Goal: Information Seeking & Learning: Learn about a topic

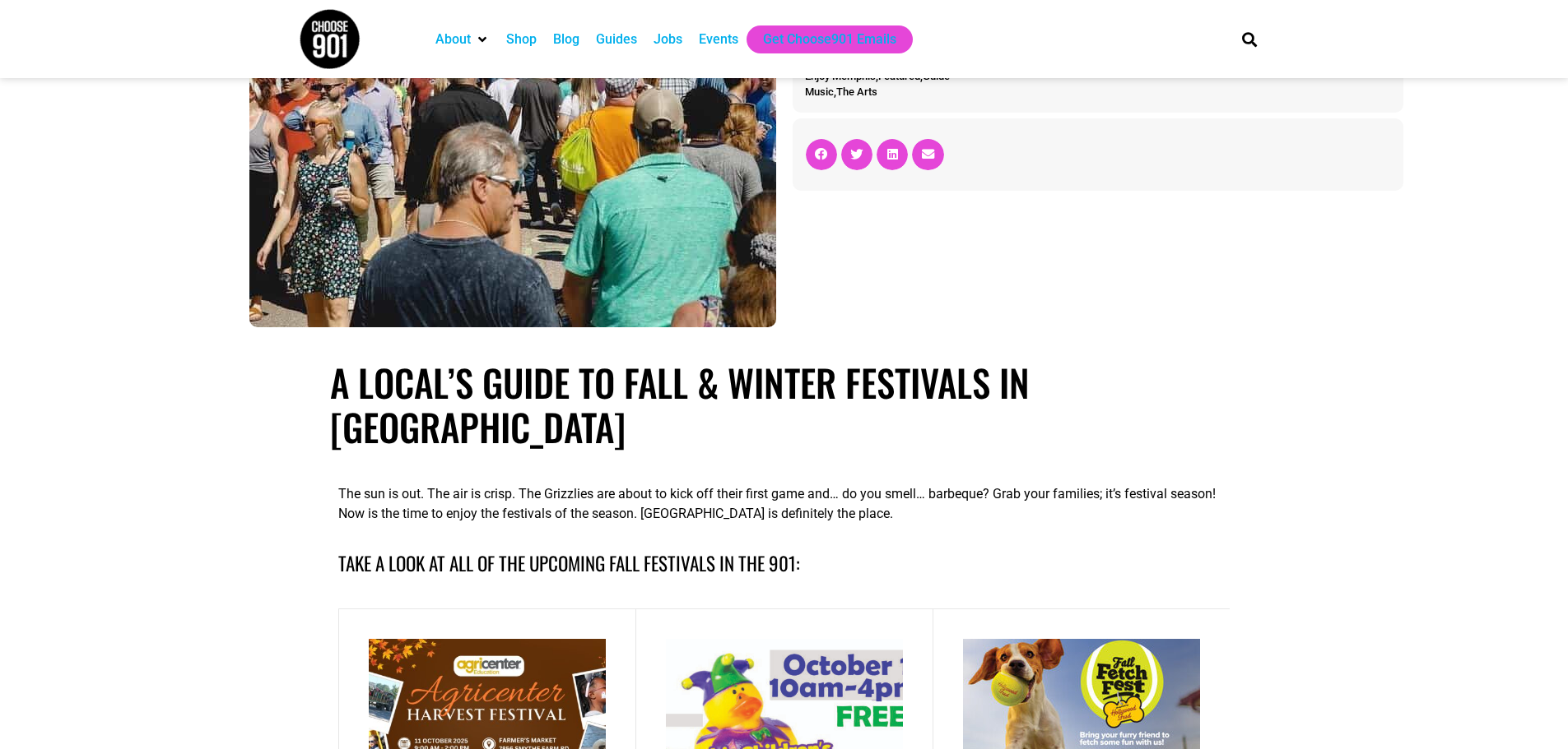
scroll to position [493, 0]
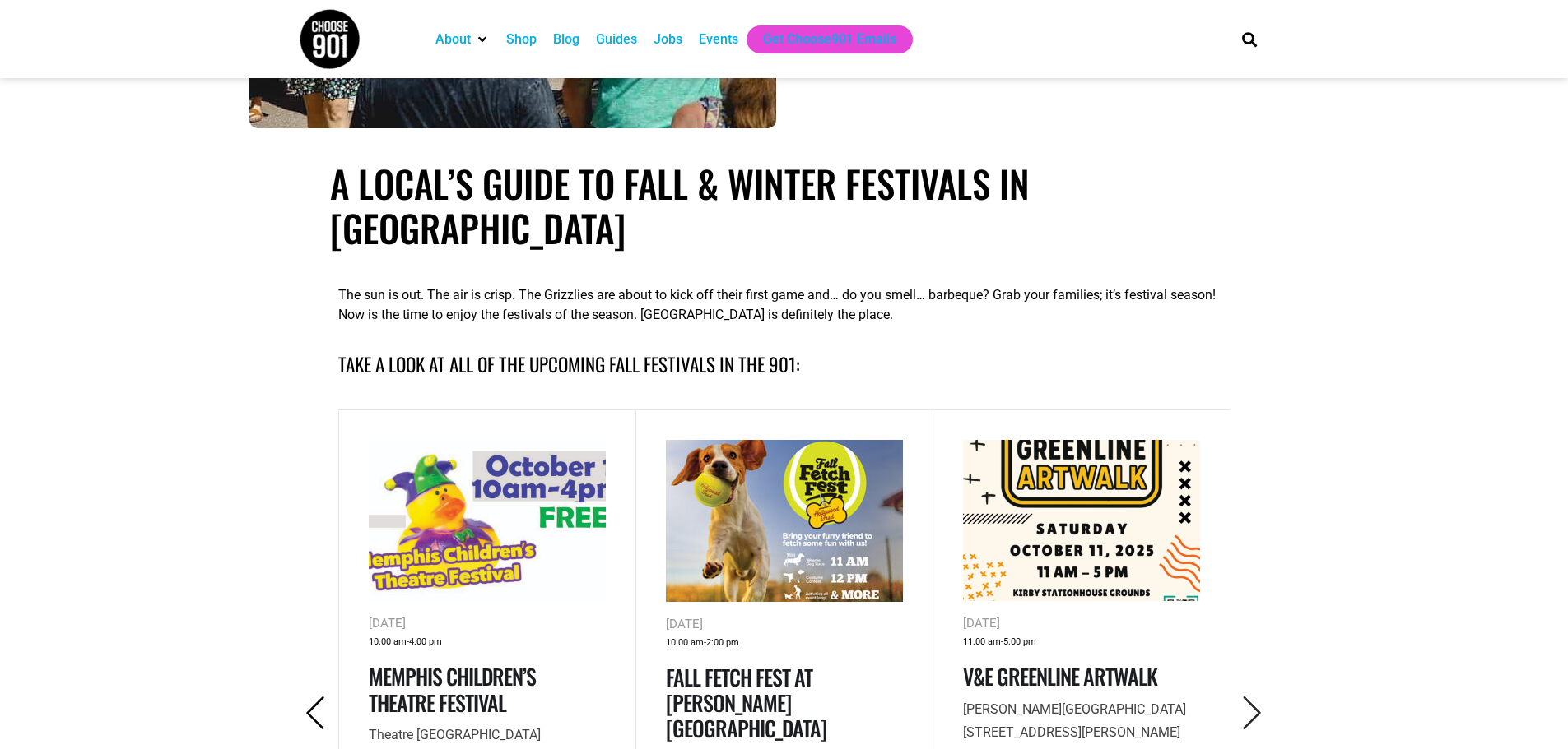
click at [331, 697] on icon "Previous" at bounding box center [315, 714] width 34 height 34
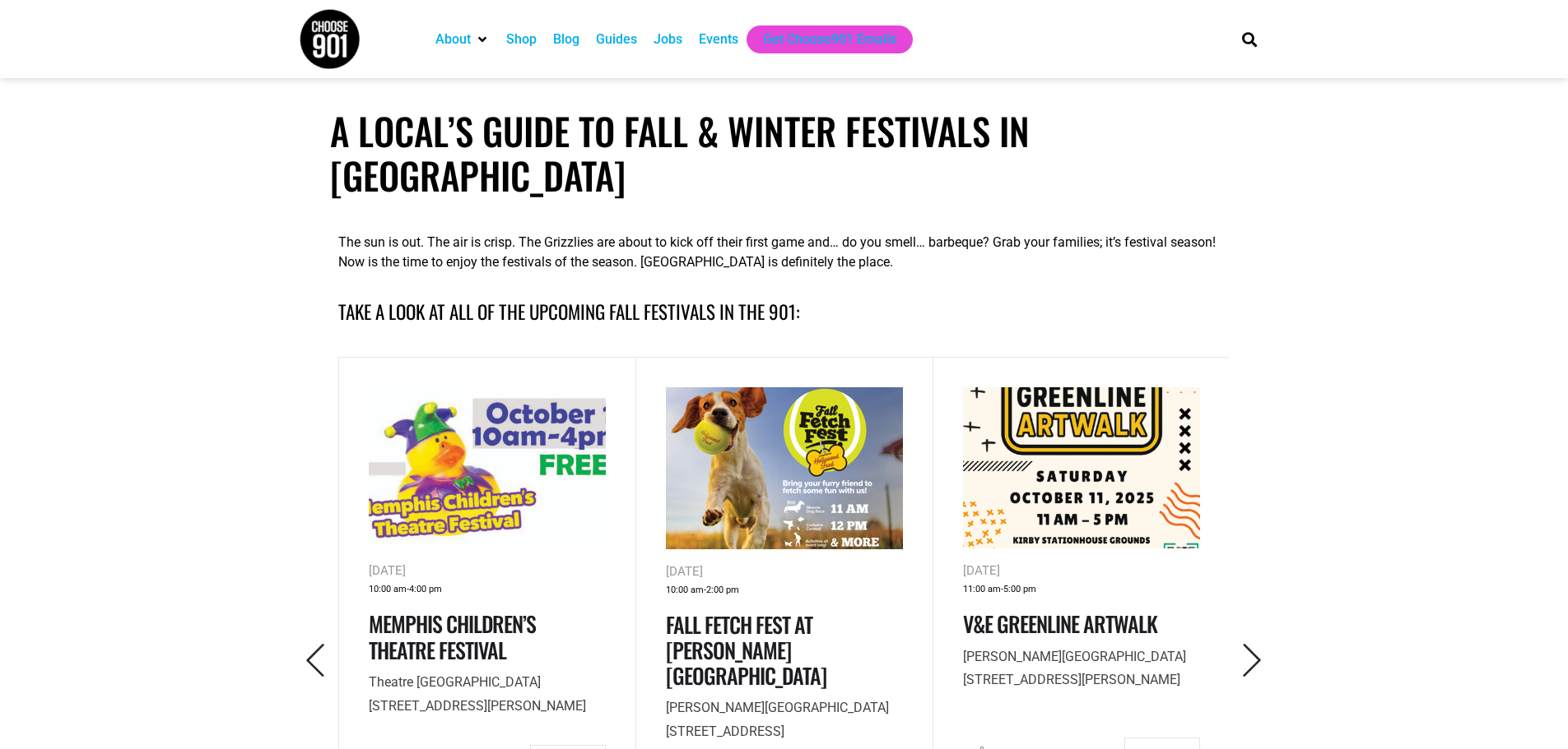
scroll to position [576, 0]
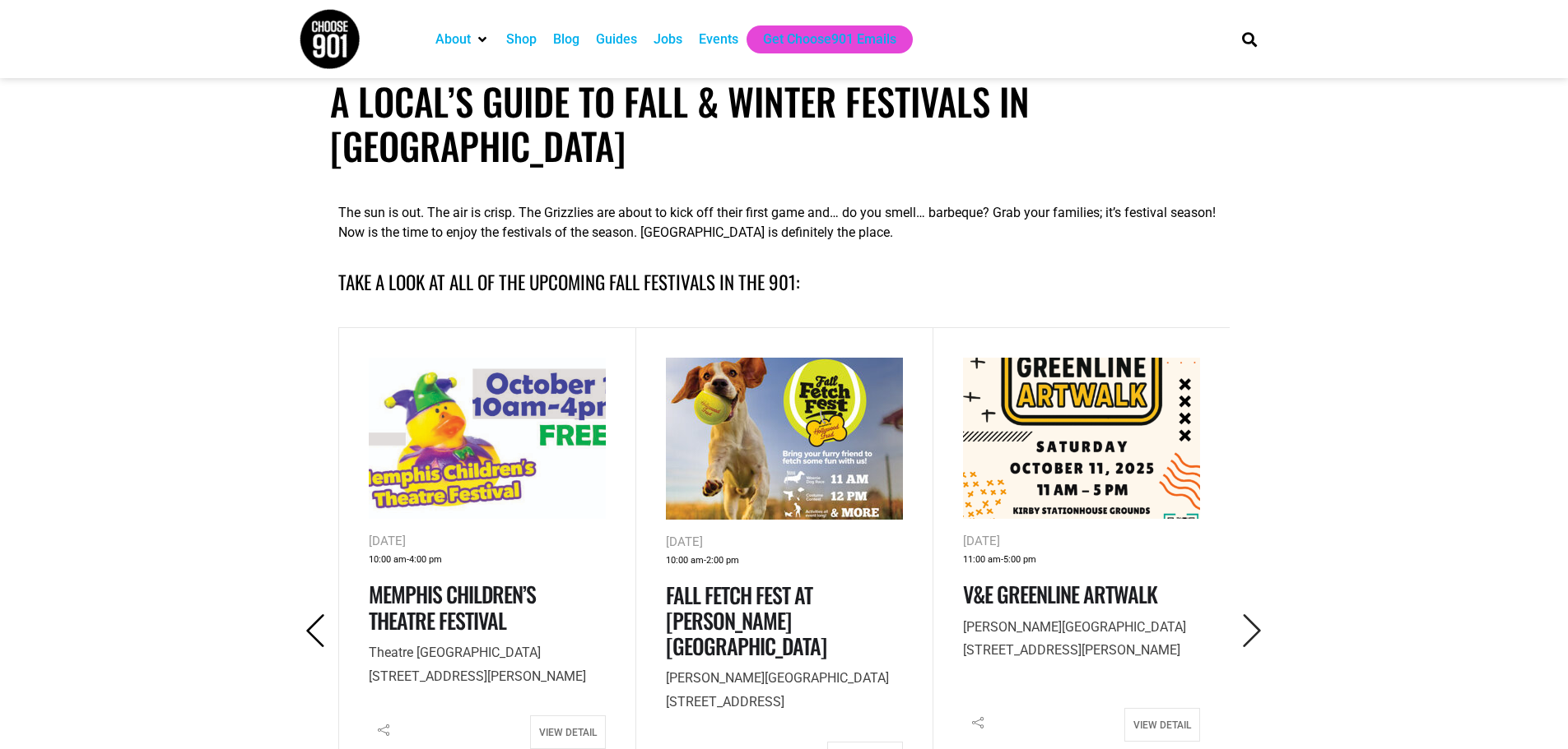
click at [308, 615] on icon "Previous" at bounding box center [315, 632] width 34 height 34
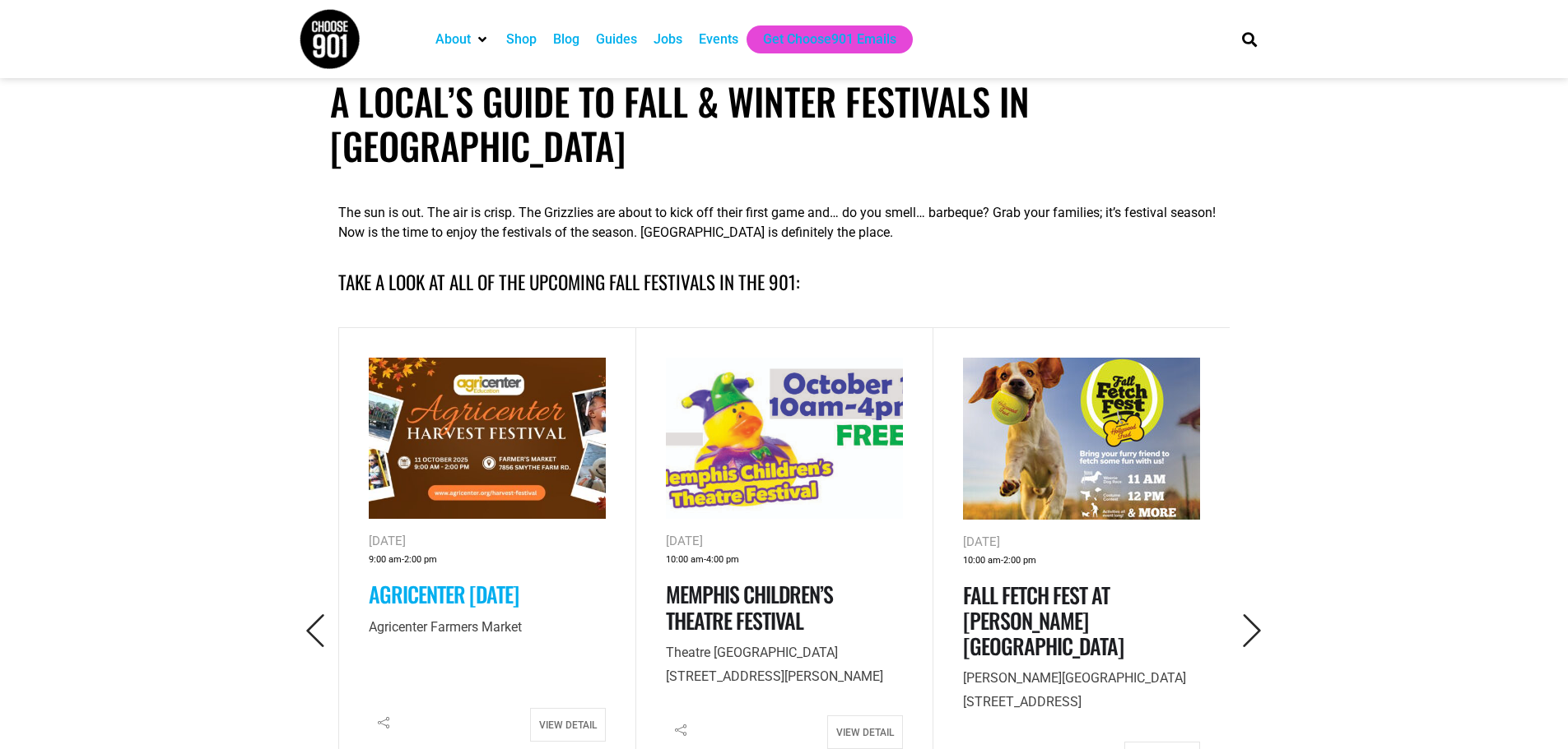
click at [467, 579] on link "Agricenter [DATE]" at bounding box center [443, 595] width 150 height 32
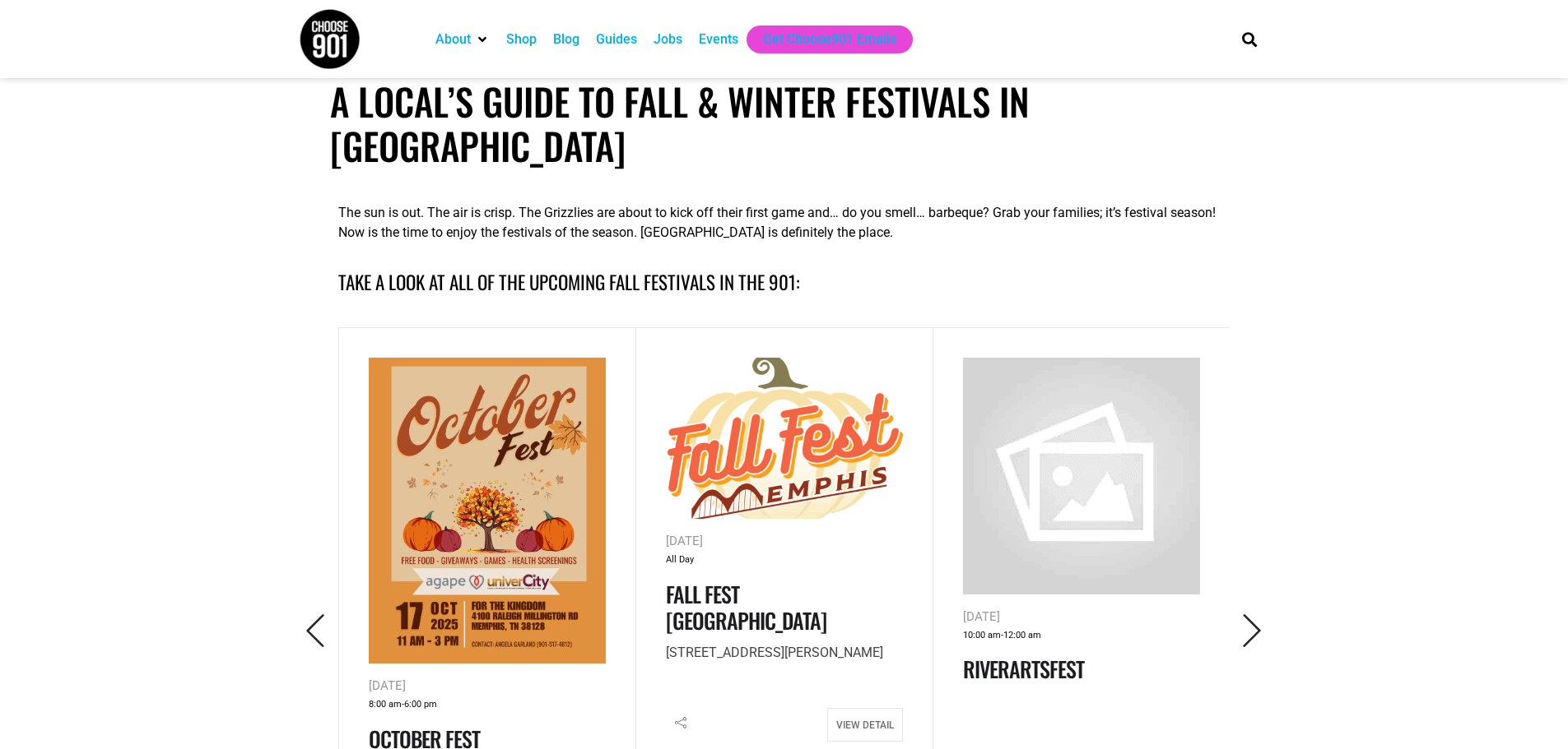
click at [527, 532] on img at bounding box center [487, 511] width 237 height 307
click at [759, 579] on link "Fall Fest [GEOGRAPHIC_DATA]" at bounding box center [746, 607] width 160 height 58
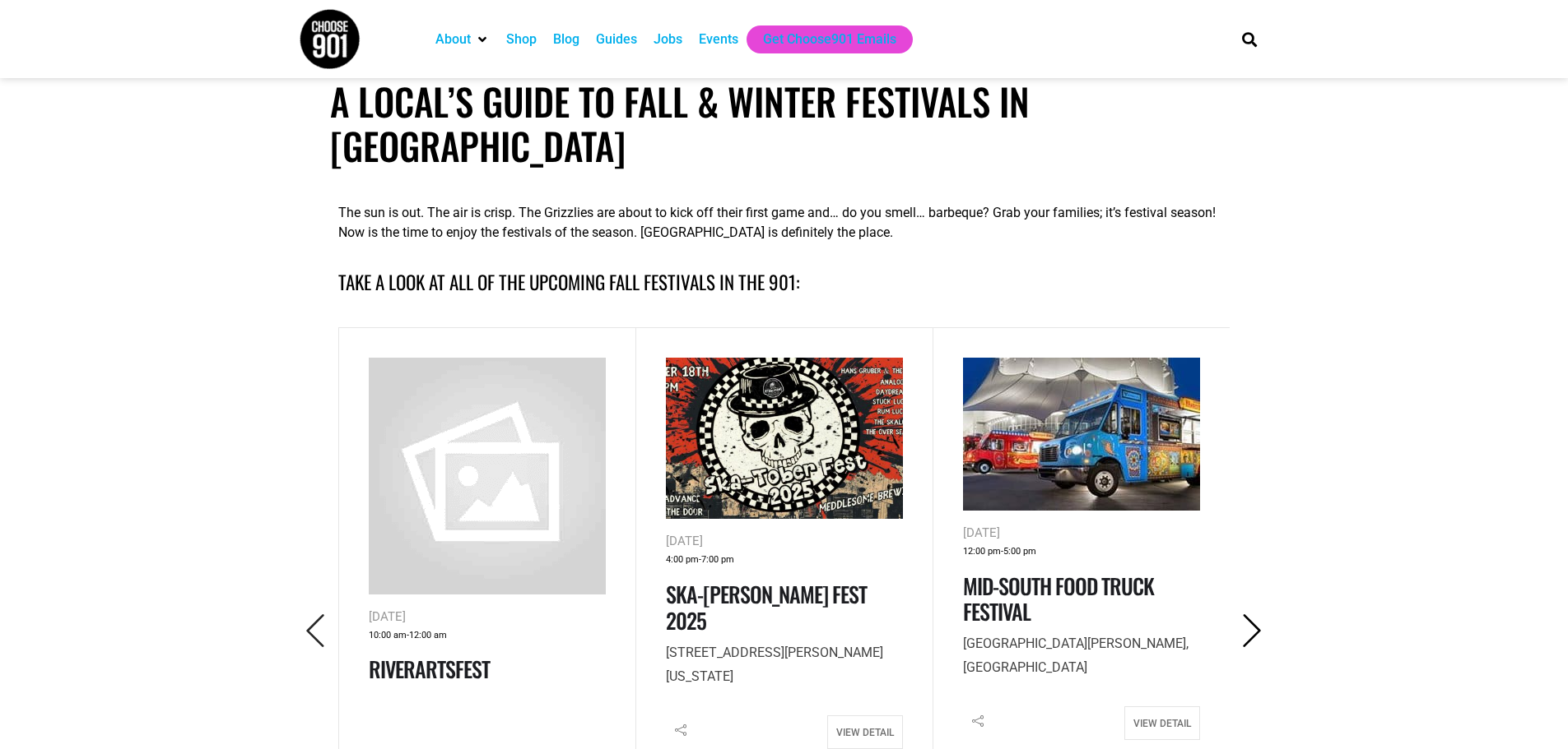
click at [1249, 615] on icon "Next" at bounding box center [1253, 632] width 34 height 34
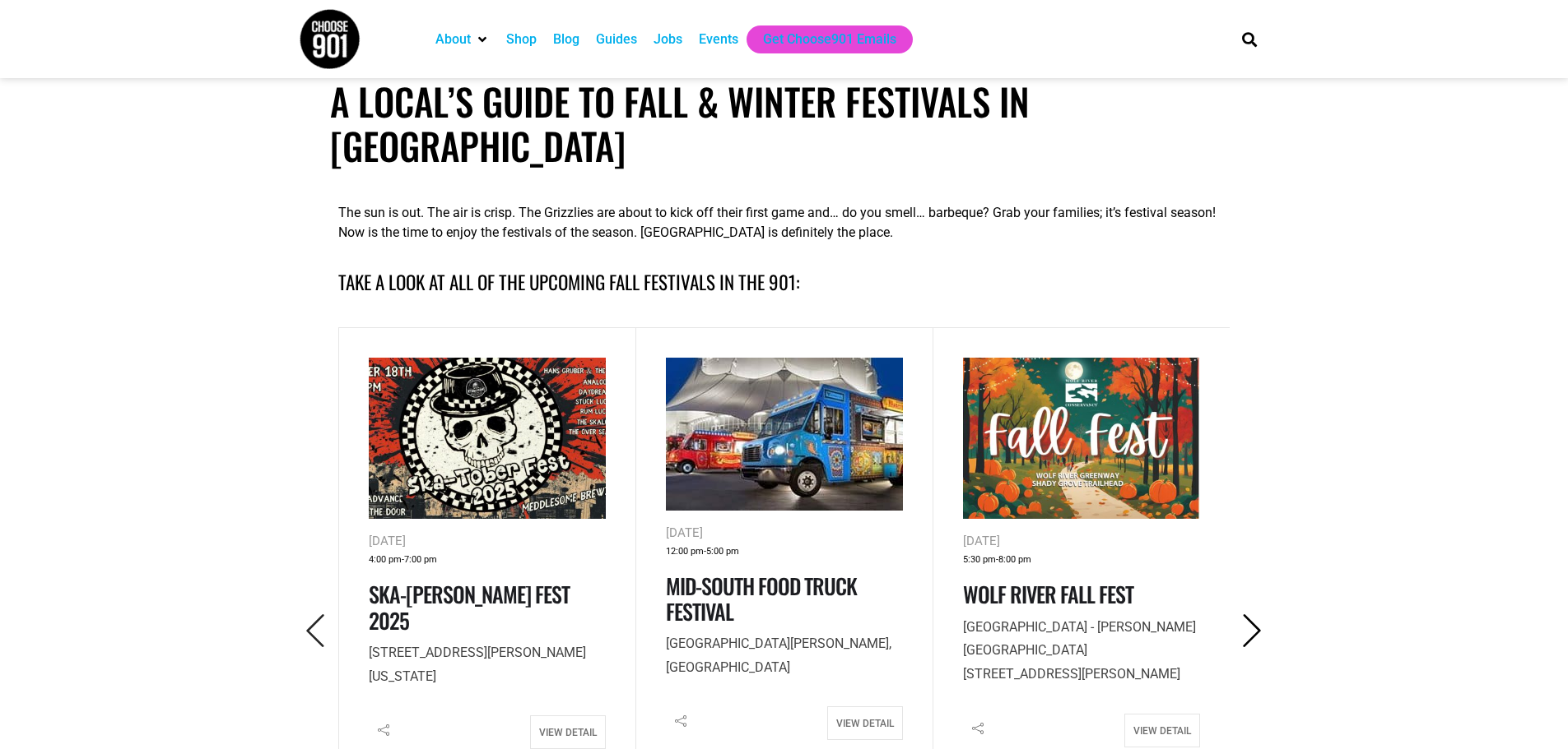
click at [1249, 615] on icon "Next" at bounding box center [1253, 632] width 34 height 34
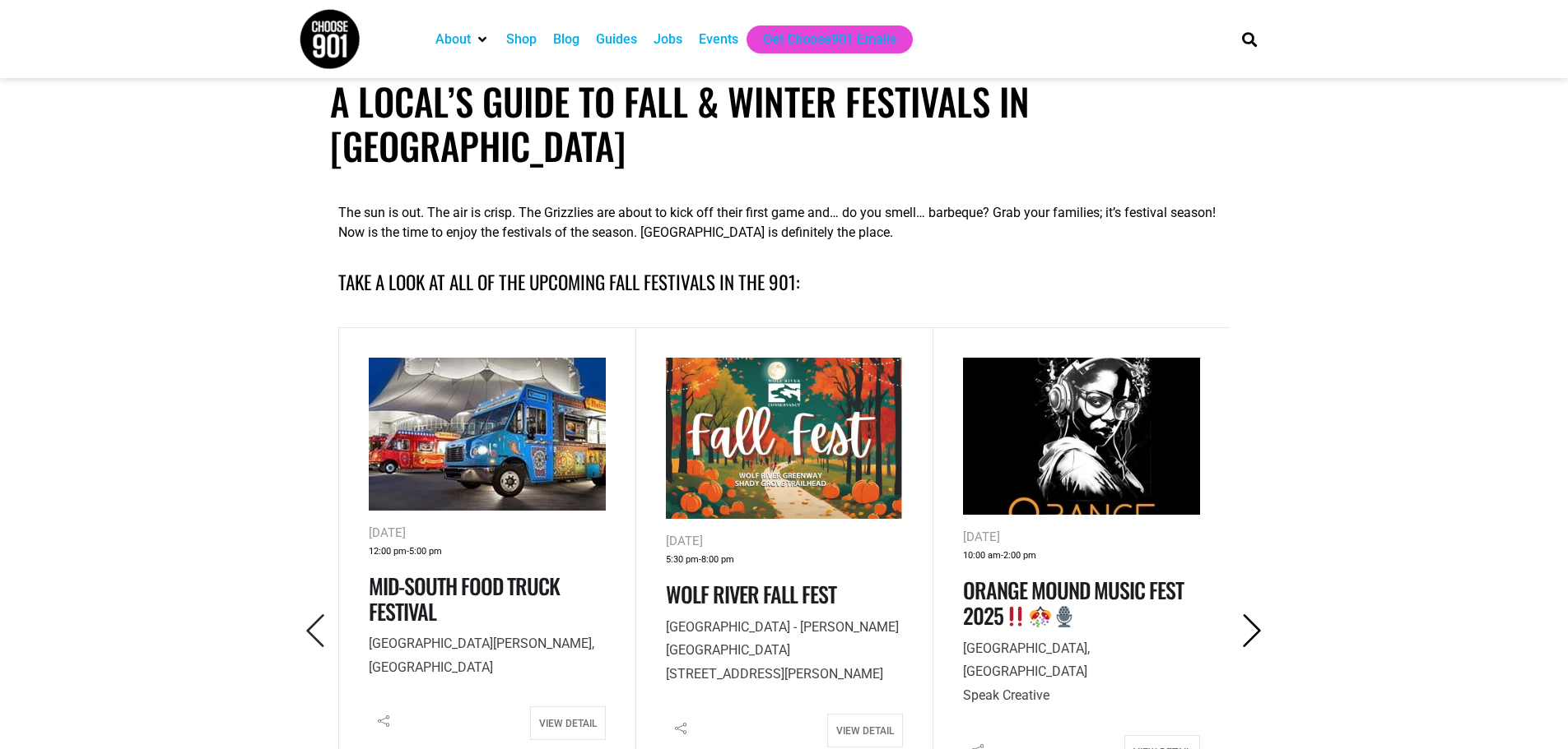
click at [1249, 615] on icon "Next" at bounding box center [1253, 632] width 34 height 34
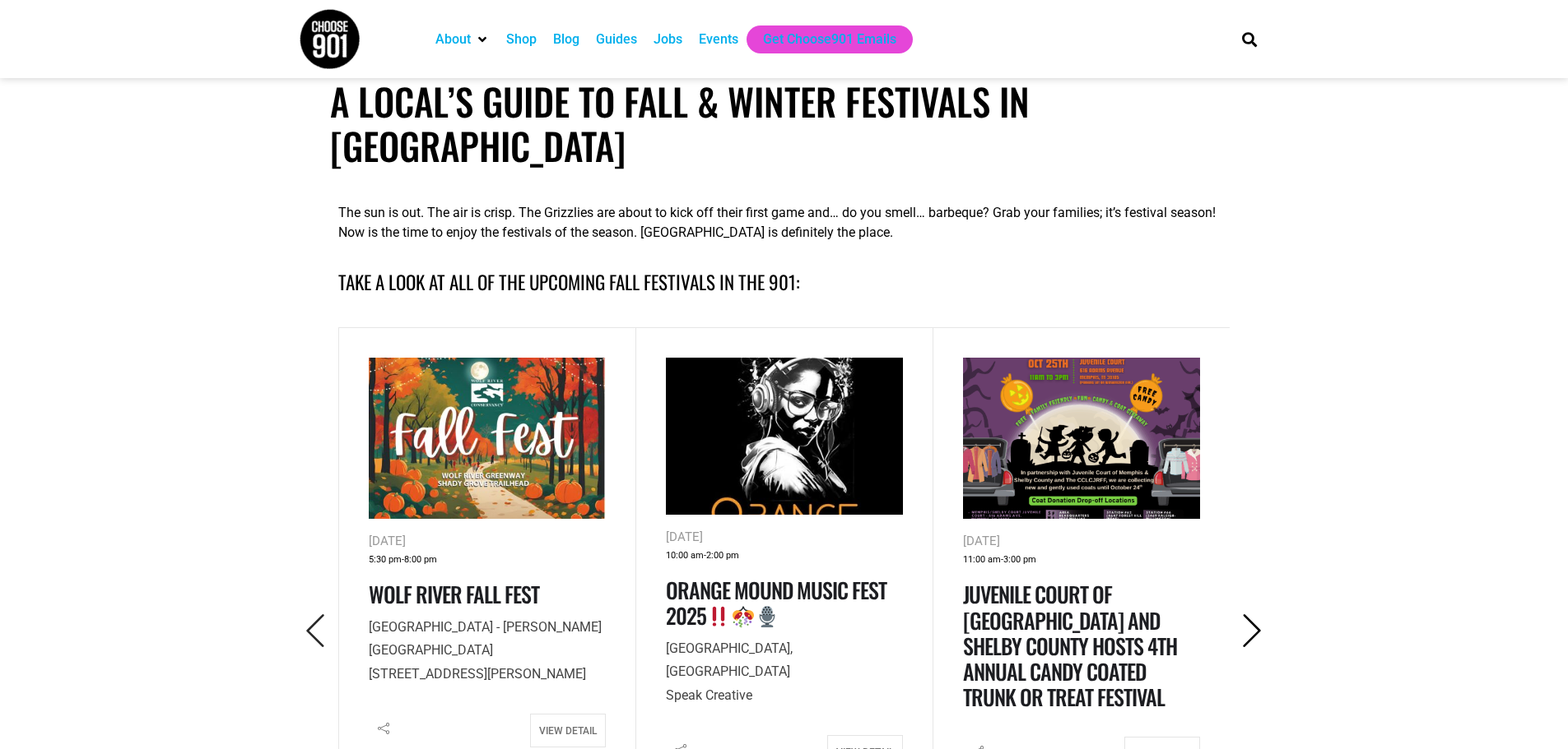
click at [1249, 615] on icon "Next" at bounding box center [1253, 632] width 34 height 34
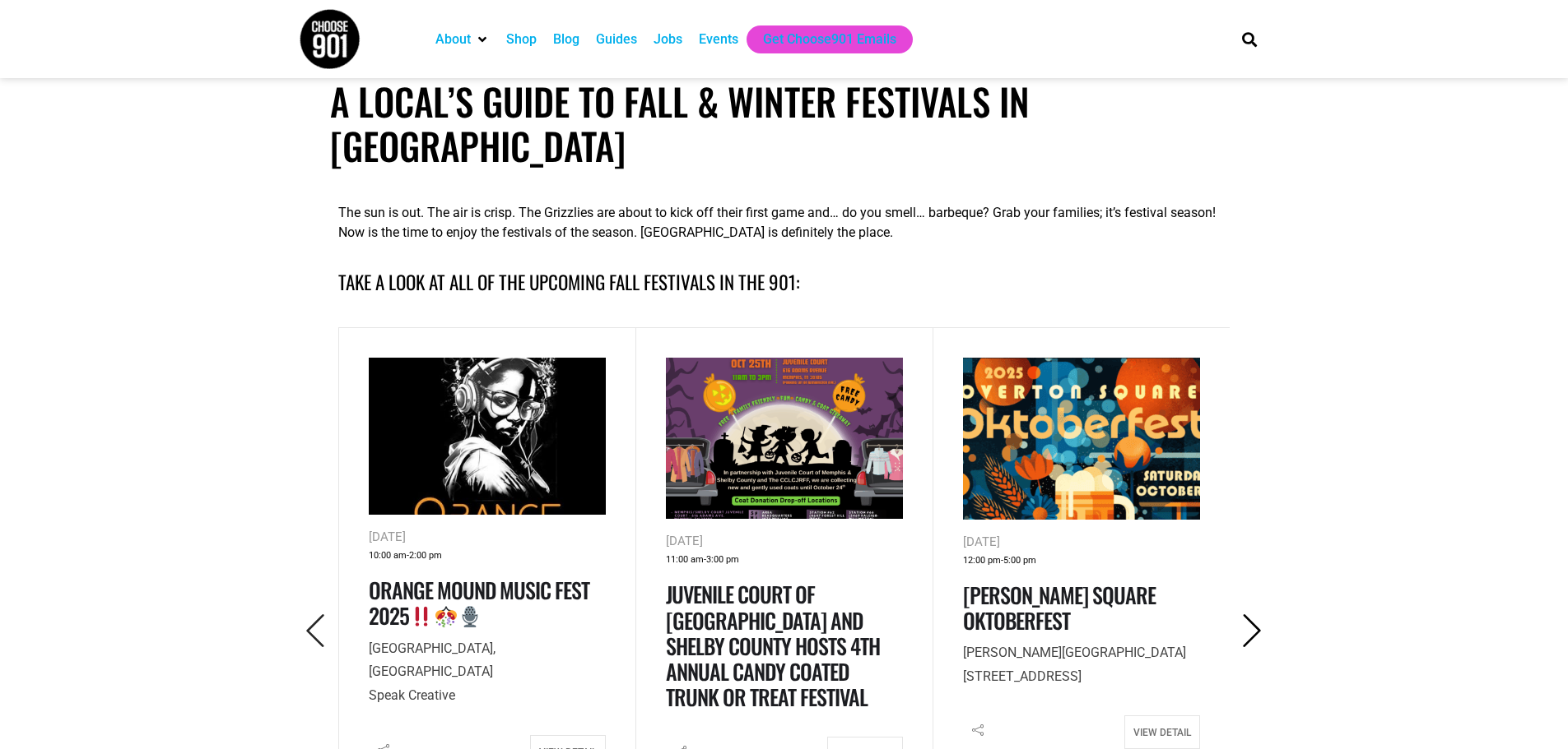
click at [1249, 615] on icon "Next" at bounding box center [1253, 632] width 34 height 34
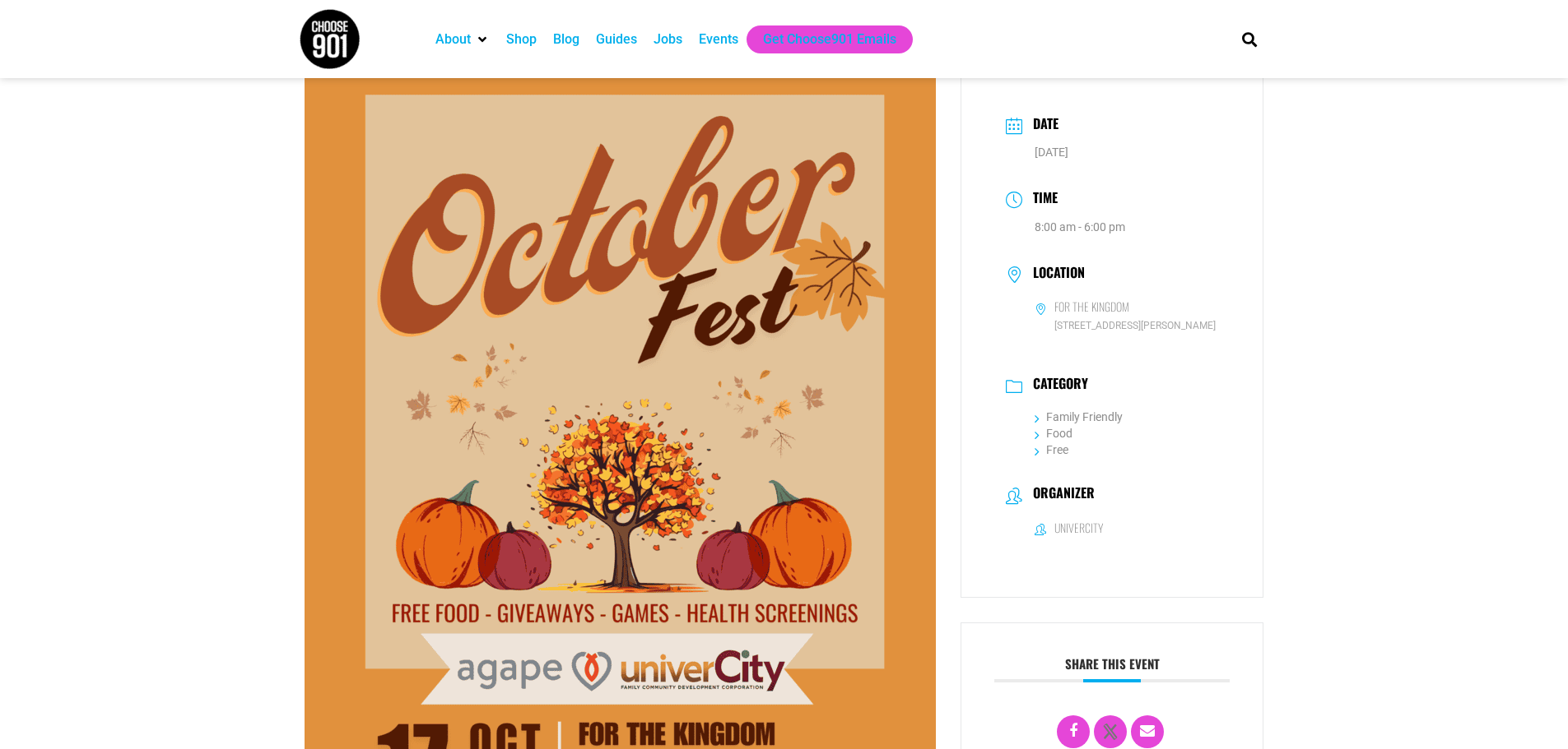
scroll to position [82, 0]
